Goal: Task Accomplishment & Management: Complete application form

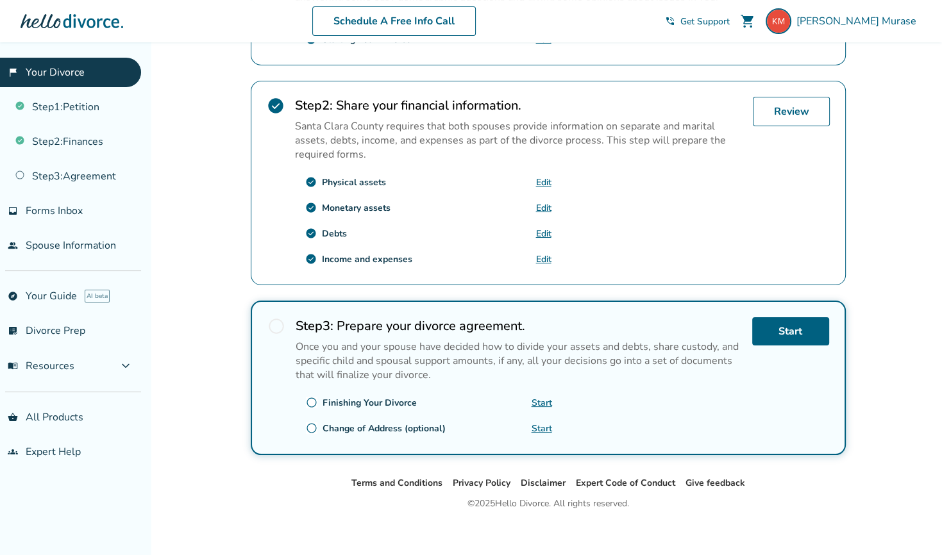
scroll to position [372, 0]
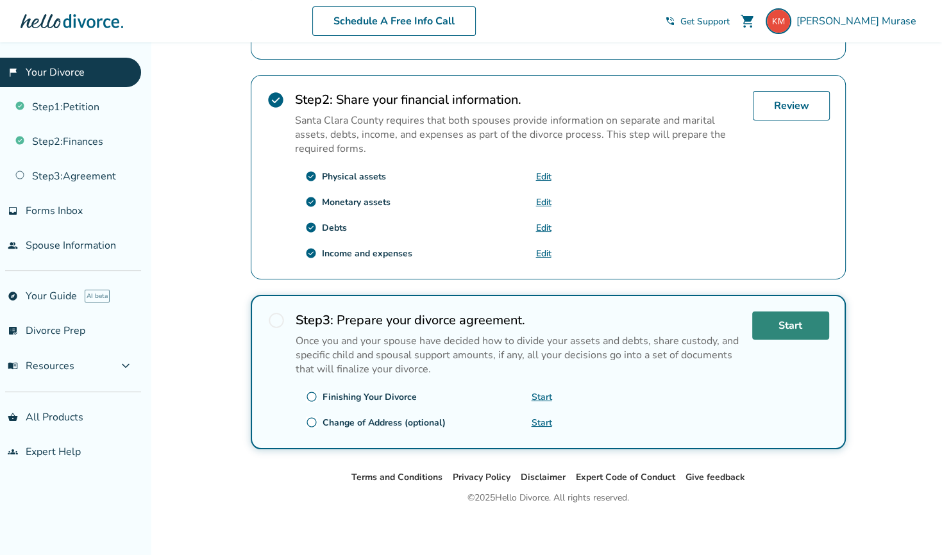
click at [781, 325] on link "Start" at bounding box center [790, 326] width 77 height 28
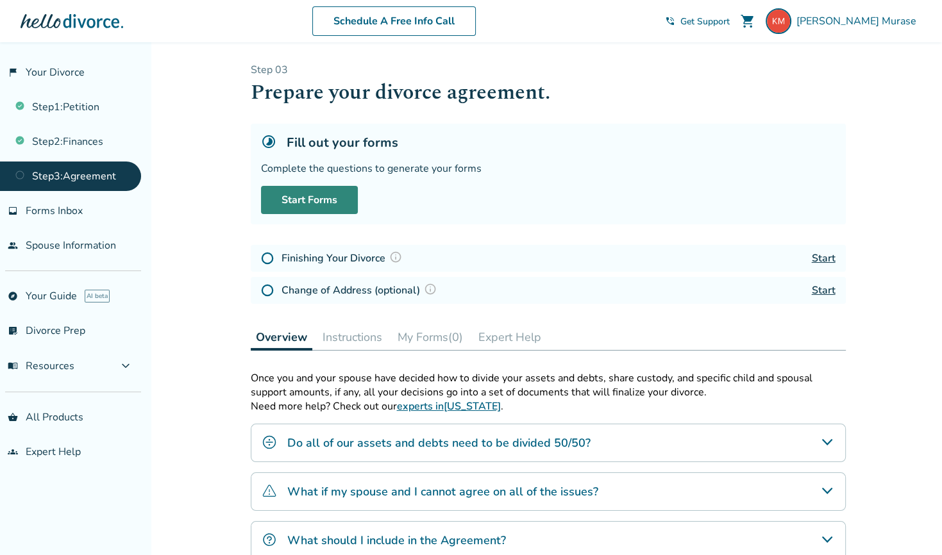
click at [310, 202] on link "Start Forms" at bounding box center [309, 200] width 97 height 28
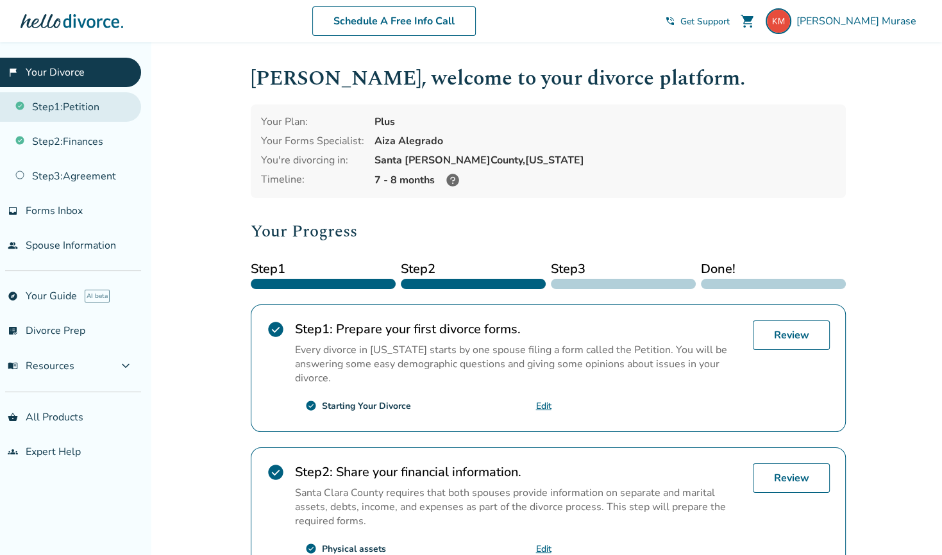
click at [79, 106] on link "Step 1 : Petition" at bounding box center [70, 106] width 141 height 29
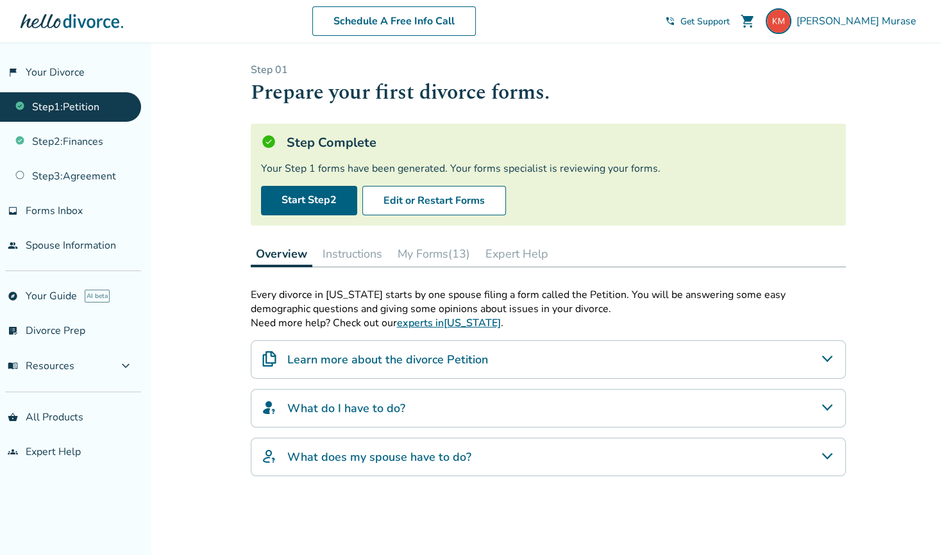
click at [437, 256] on button "My Forms (13)" at bounding box center [433, 254] width 83 height 26
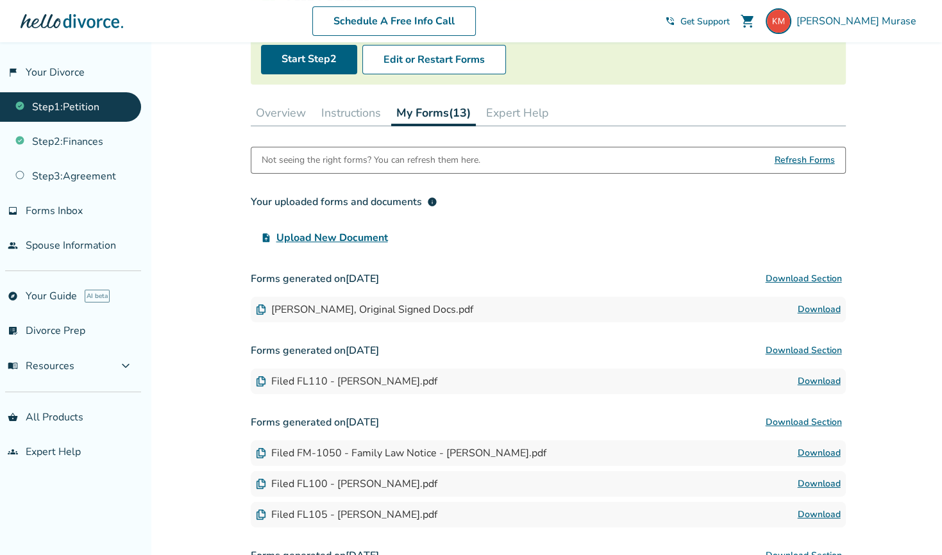
scroll to position [126, 0]
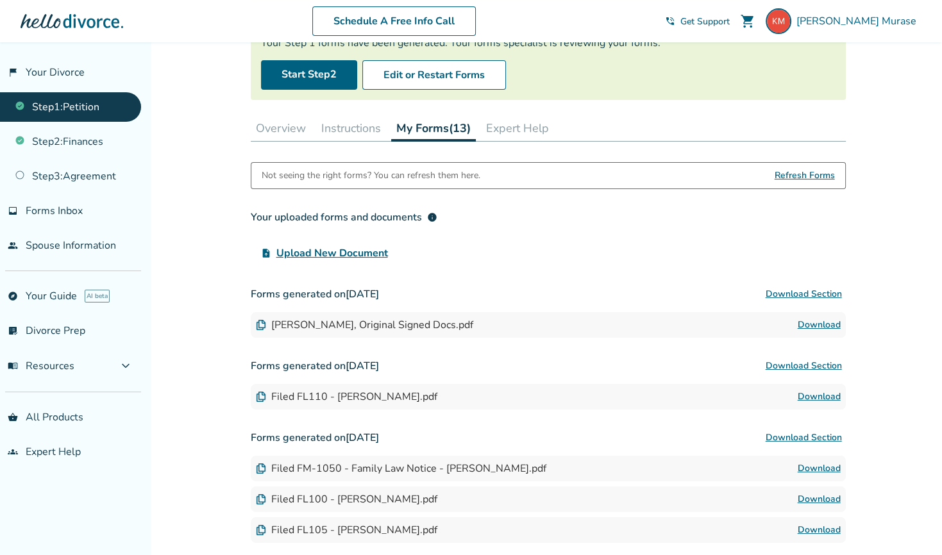
click at [828, 326] on link "Download" at bounding box center [818, 324] width 43 height 15
click at [84, 137] on link "Step 2 : Finances" at bounding box center [70, 141] width 141 height 29
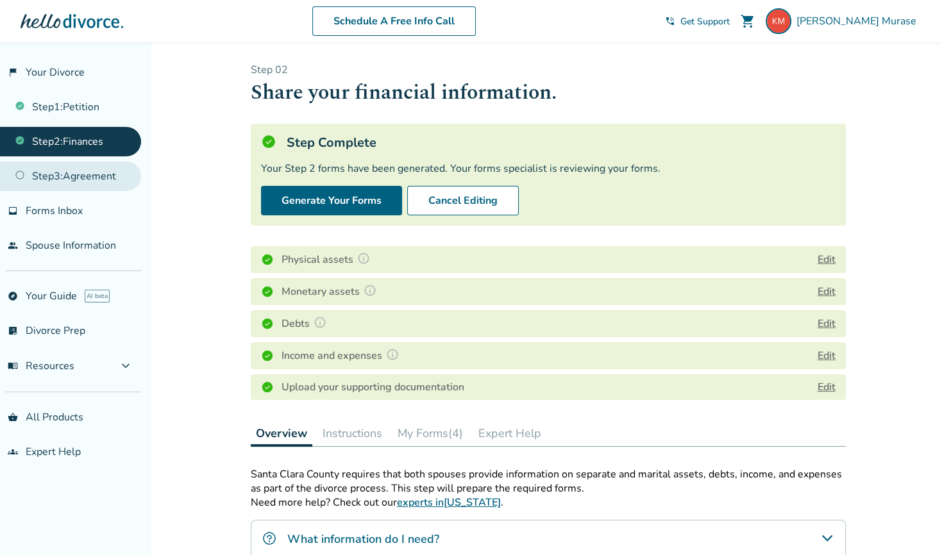
click at [79, 180] on link "Step 3 : Agreement" at bounding box center [70, 176] width 141 height 29
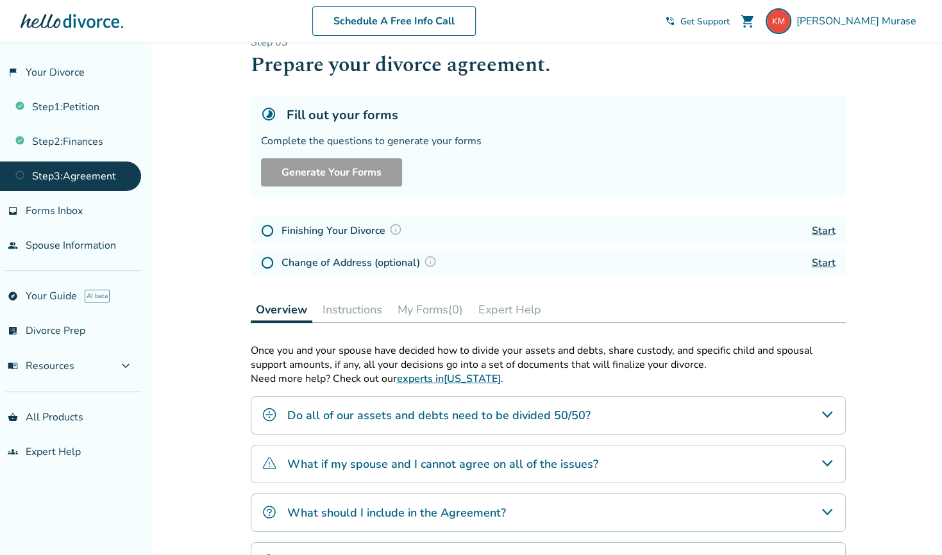
scroll to position [42, 0]
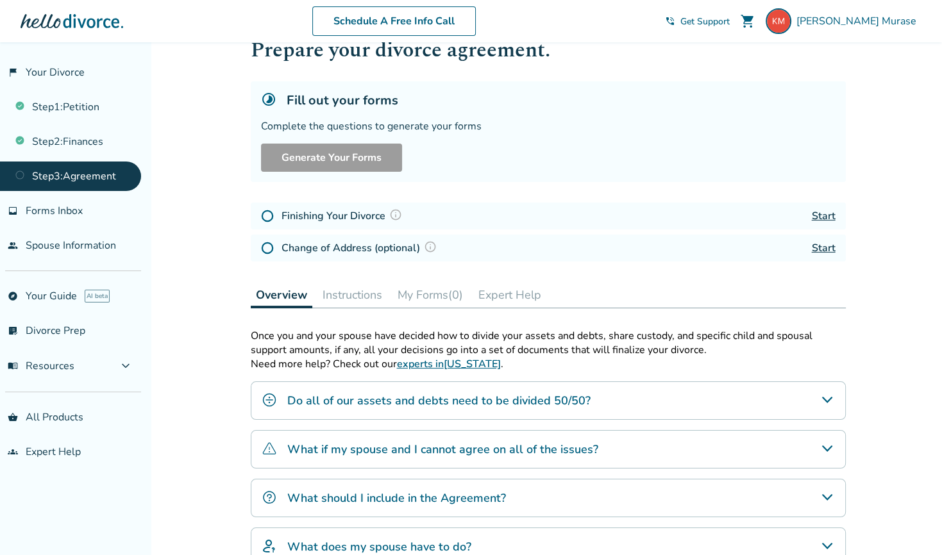
click at [875, 133] on div "Added to cart Step 0 3 Prepare your divorce agreement. Fill out your forms Comp…" at bounding box center [471, 363] width 942 height 727
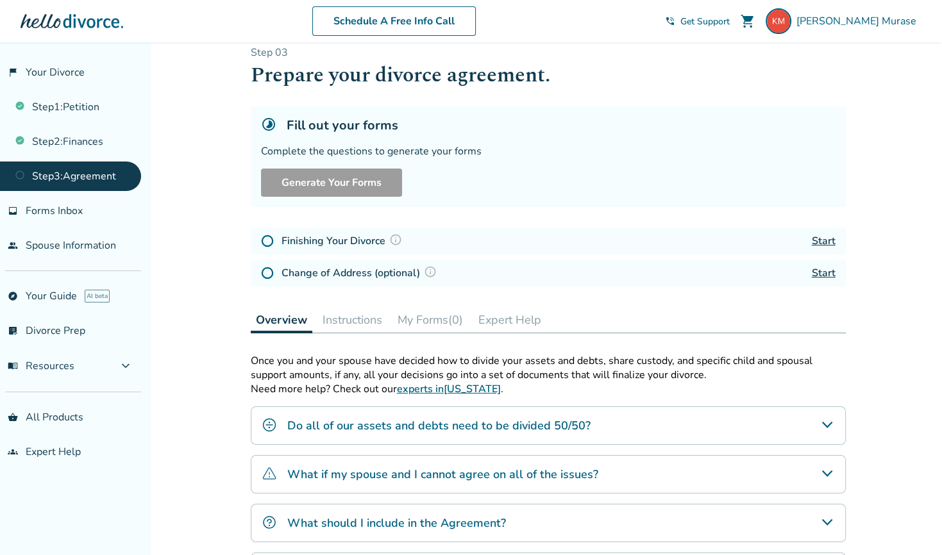
scroll to position [0, 0]
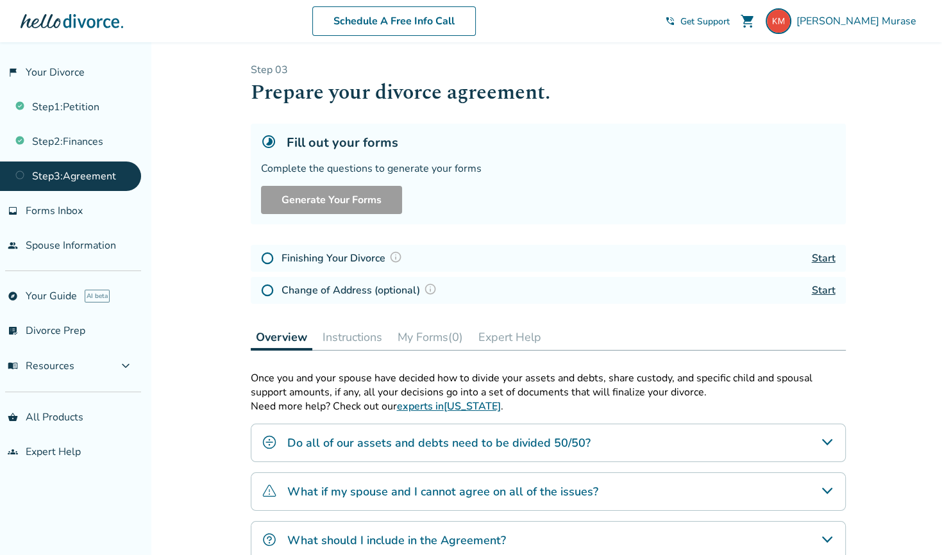
click at [326, 143] on h5 "Fill out your forms" at bounding box center [343, 142] width 112 height 17
click at [265, 143] on icon at bounding box center [268, 141] width 15 height 15
click at [264, 67] on p "Step 0 3" at bounding box center [548, 70] width 595 height 14
click at [421, 340] on button "My Forms (0)" at bounding box center [430, 337] width 76 height 26
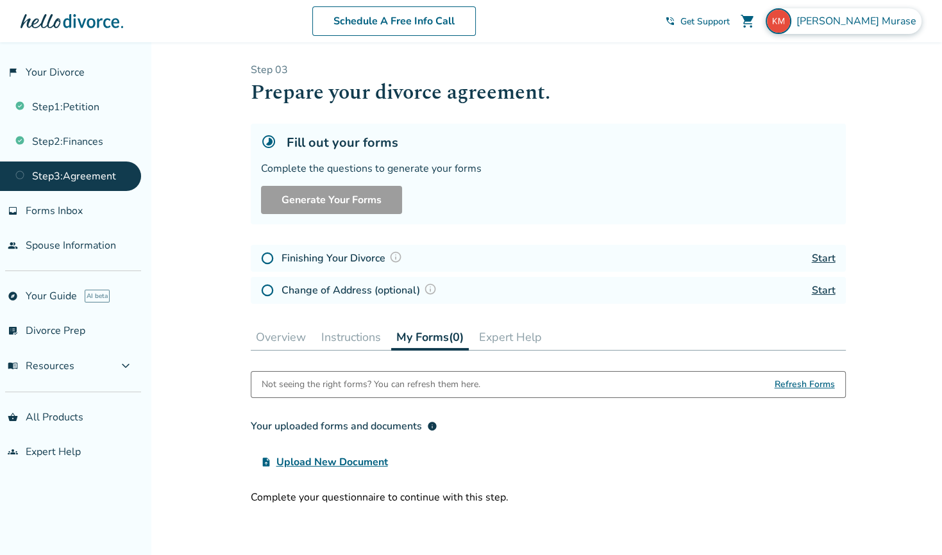
click at [867, 23] on span "Katsuyuki Murase" at bounding box center [858, 21] width 125 height 14
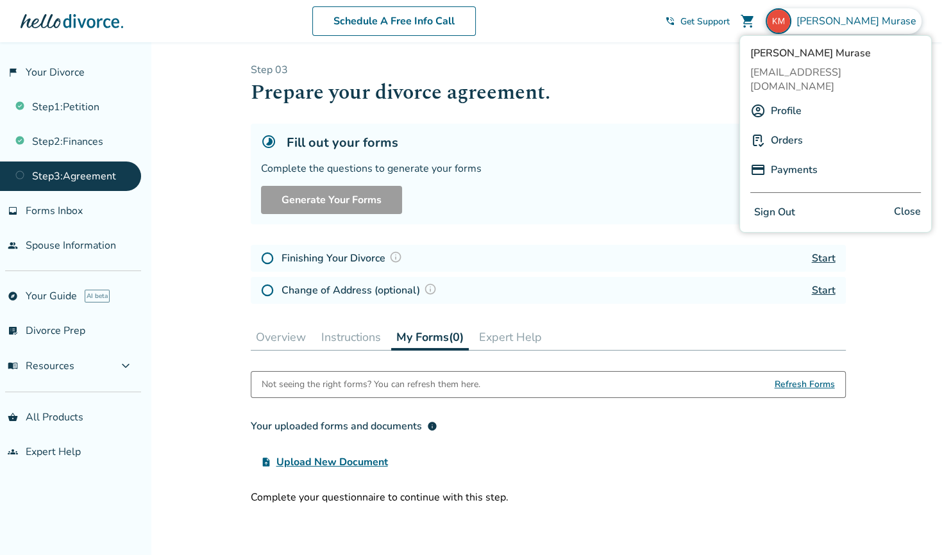
click at [767, 203] on button "Sign Out" at bounding box center [774, 212] width 49 height 19
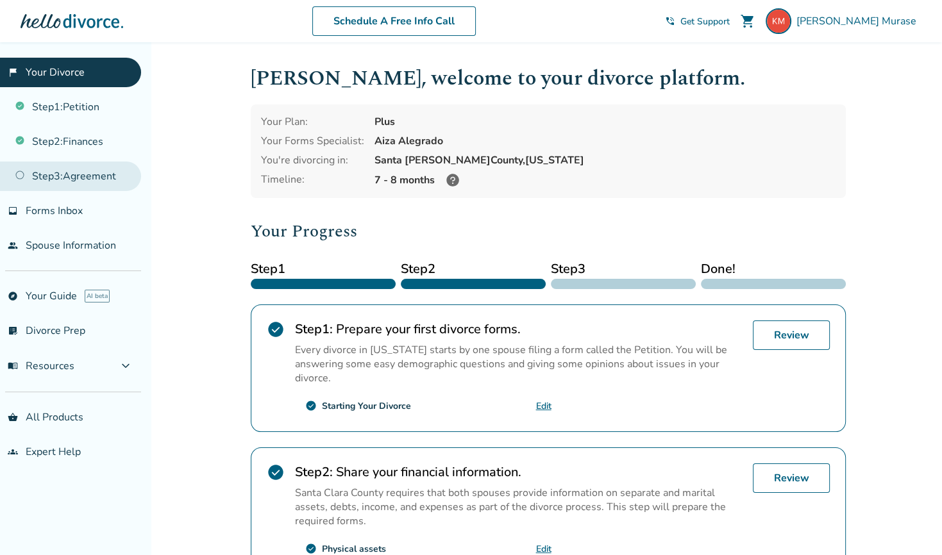
click at [79, 171] on link "Step 3 : Agreement" at bounding box center [70, 176] width 141 height 29
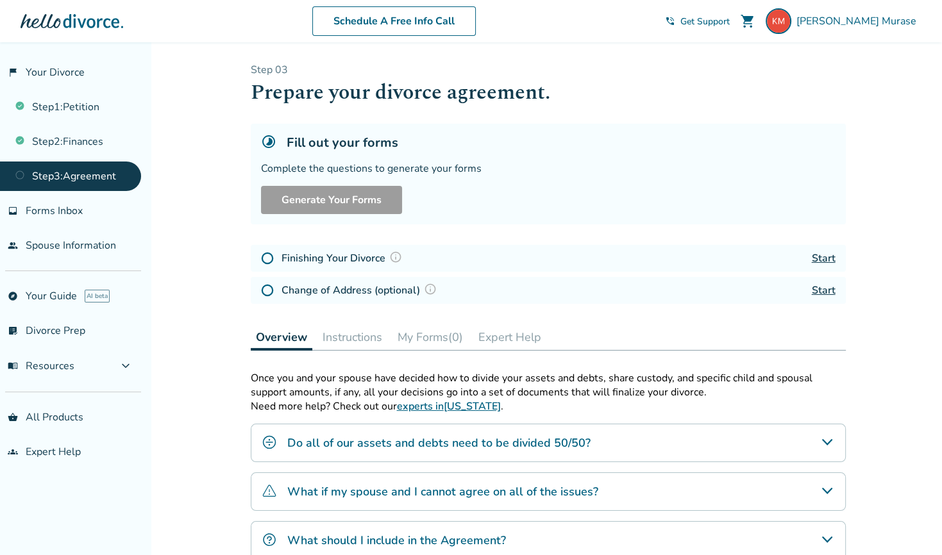
click at [645, 92] on h1 "Prepare your divorce agreement." at bounding box center [548, 92] width 595 height 31
click at [580, 97] on h1 "Prepare your divorce agreement." at bounding box center [548, 92] width 595 height 31
click at [323, 171] on div "Complete the questions to generate your forms" at bounding box center [548, 169] width 574 height 14
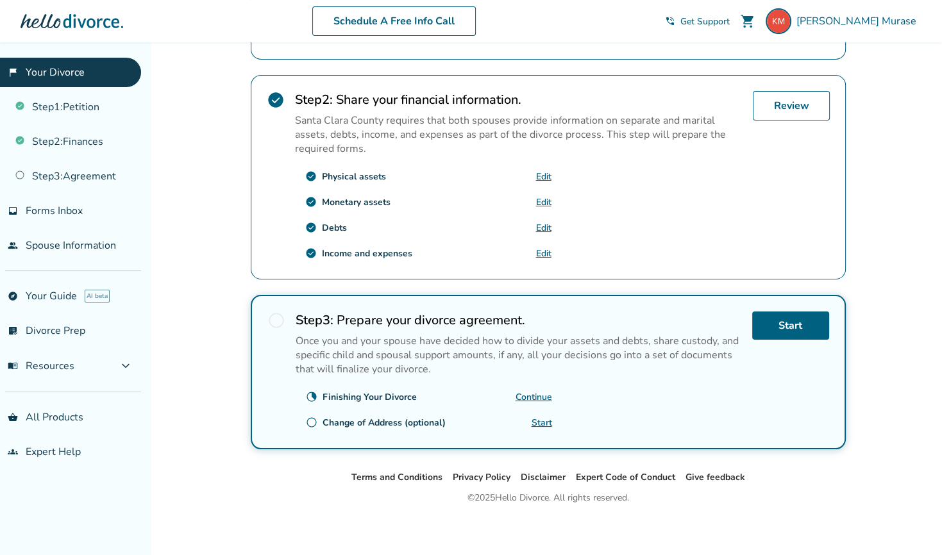
click at [528, 394] on link "Continue" at bounding box center [533, 397] width 37 height 12
